Goal: Information Seeking & Learning: Learn about a topic

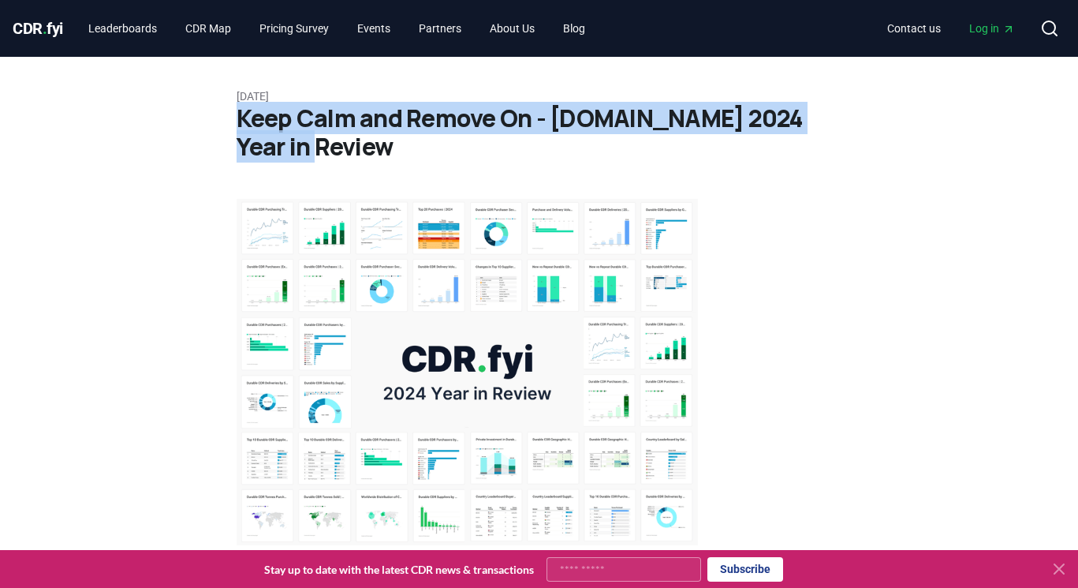
drag, startPoint x: 225, startPoint y: 110, endPoint x: 340, endPoint y: 148, distance: 121.5
copy h1 "Keep Calm and Remove On - [DOMAIN_NAME] 2024 Year in Review"
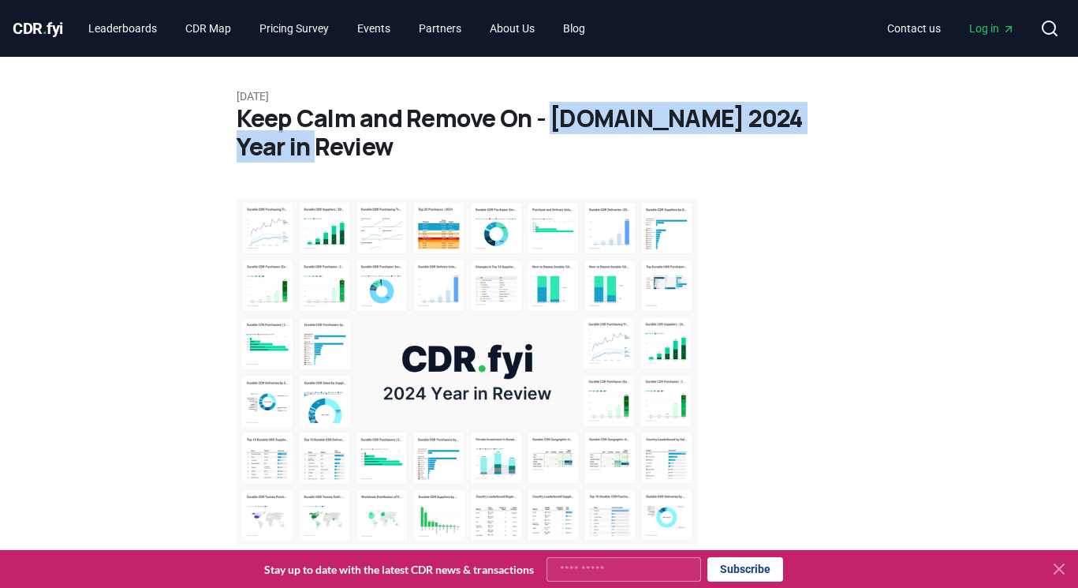
drag, startPoint x: 551, startPoint y: 118, endPoint x: 551, endPoint y: 136, distance: 18.2
click at [551, 136] on h1 "Keep Calm and Remove On - [DOMAIN_NAME] 2024 Year in Review" at bounding box center [540, 132] width 606 height 57
copy h1 "[DOMAIN_NAME] 2024 Year in Review"
